Goal: Communication & Community: Answer question/provide support

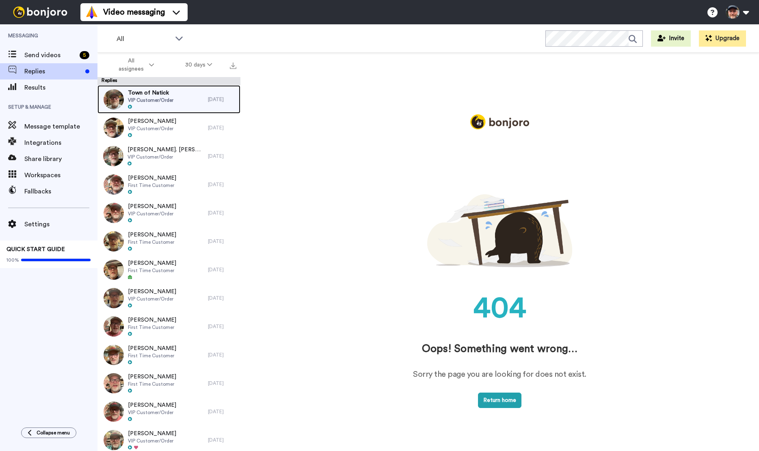
click at [174, 104] on div "Town of Natick VIP Customer/Order" at bounding box center [152, 99] width 110 height 28
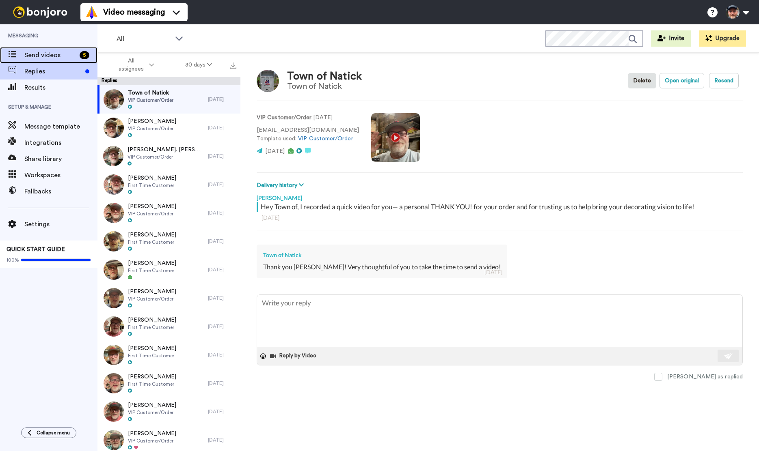
click at [45, 54] on span "Send videos" at bounding box center [50, 55] width 52 height 10
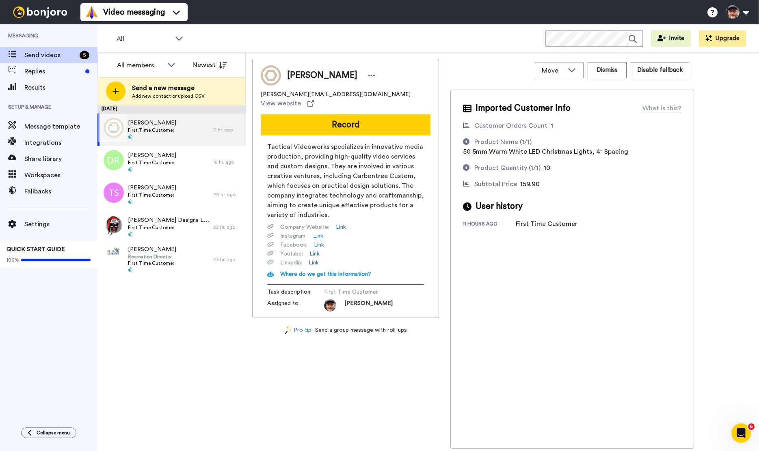
click at [182, 133] on div "Patrick Reid First Time Customer" at bounding box center [155, 130] width 116 height 32
click at [180, 160] on div "David Resavage First Time Customer" at bounding box center [155, 162] width 116 height 32
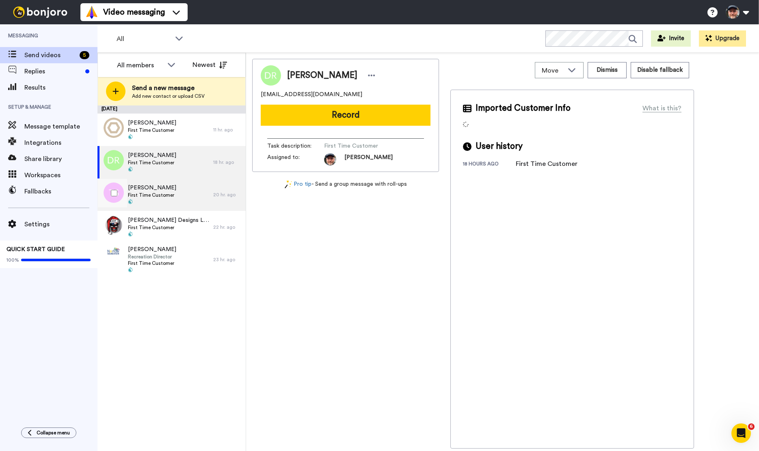
click at [180, 190] on div "Tyler Sutton First Time Customer" at bounding box center [155, 195] width 116 height 32
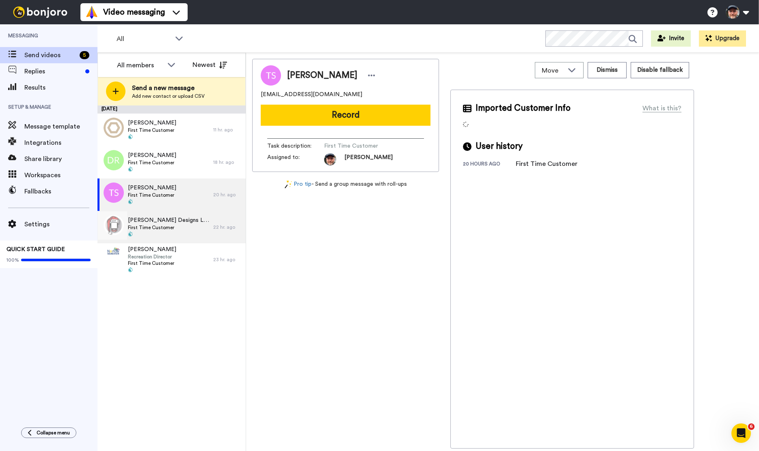
click at [190, 234] on div "Mattos Designs LLC First Time Customer" at bounding box center [155, 227] width 116 height 32
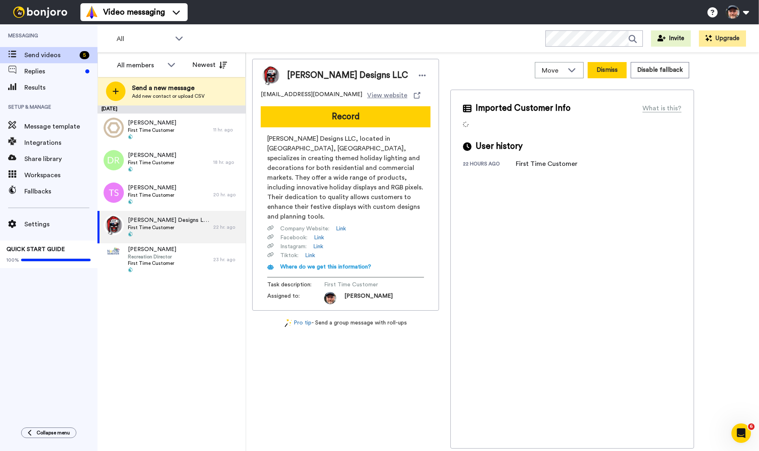
click at [605, 71] on button "Dismiss" at bounding box center [606, 70] width 39 height 16
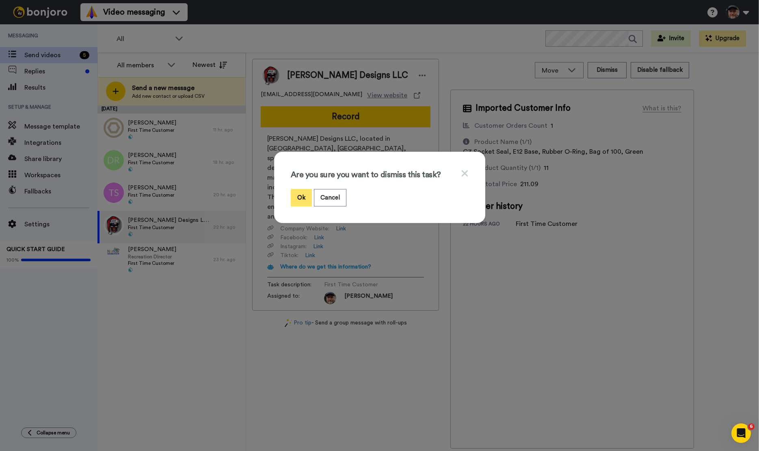
click at [302, 198] on button "Ok" at bounding box center [301, 197] width 21 height 17
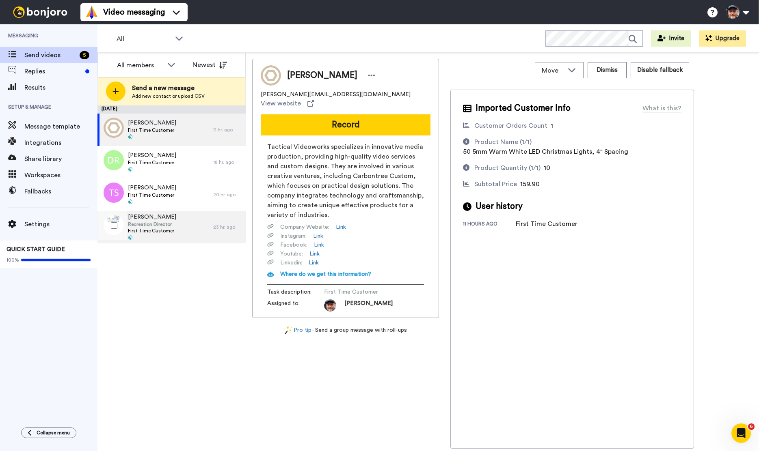
click at [175, 235] on div "Ann Proto Recreation Director First Time Customer" at bounding box center [155, 227] width 116 height 32
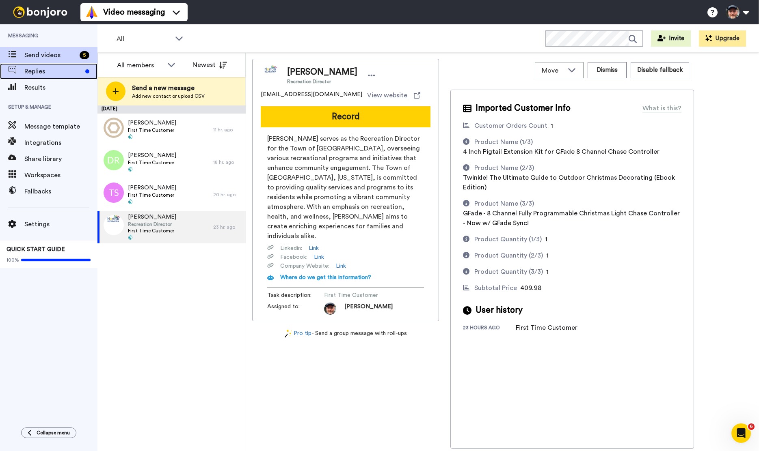
click at [41, 75] on span "Replies" at bounding box center [53, 72] width 58 height 10
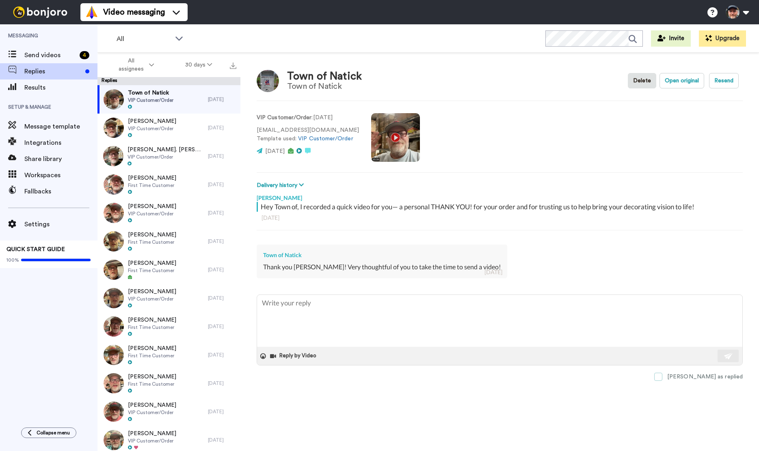
click at [697, 378] on label "Mark as replied" at bounding box center [698, 377] width 88 height 8
type textarea "x"
click at [35, 51] on span "Send videos" at bounding box center [50, 55] width 52 height 10
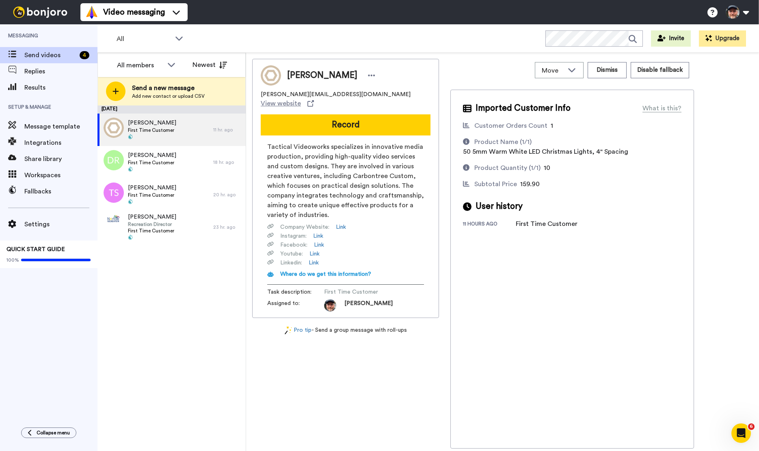
click at [459, 29] on div "All WORKSPACES View all All Default Task List + Add a new workspace Invite Upgr…" at bounding box center [427, 38] width 661 height 28
